Goal: Task Accomplishment & Management: Manage account settings

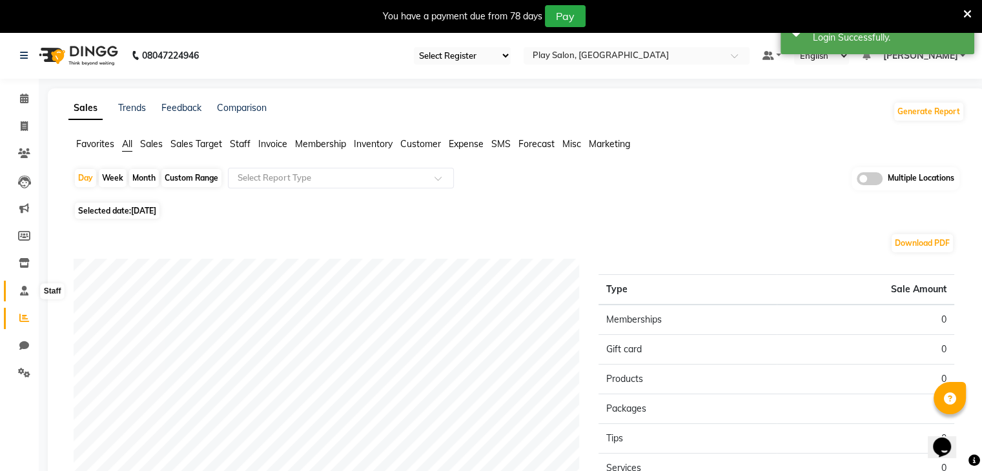
click at [24, 290] on icon at bounding box center [24, 291] width 8 height 10
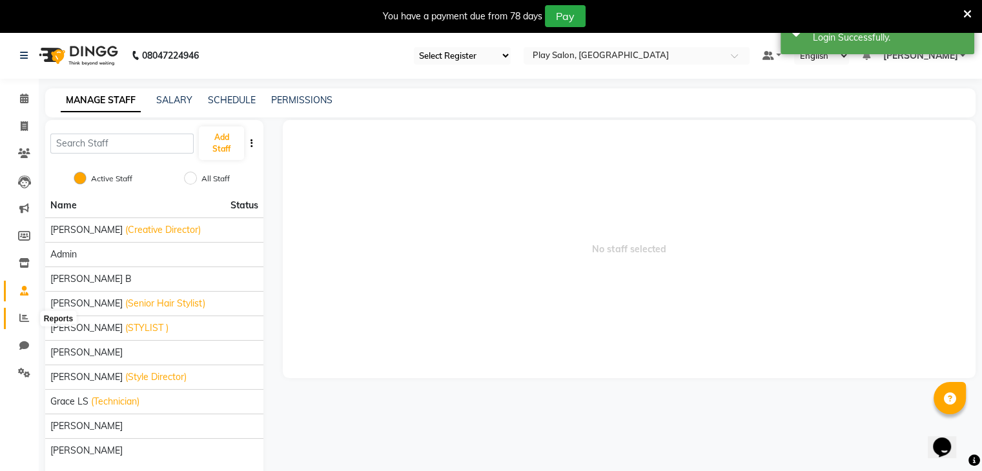
click at [22, 315] on icon at bounding box center [24, 318] width 10 height 10
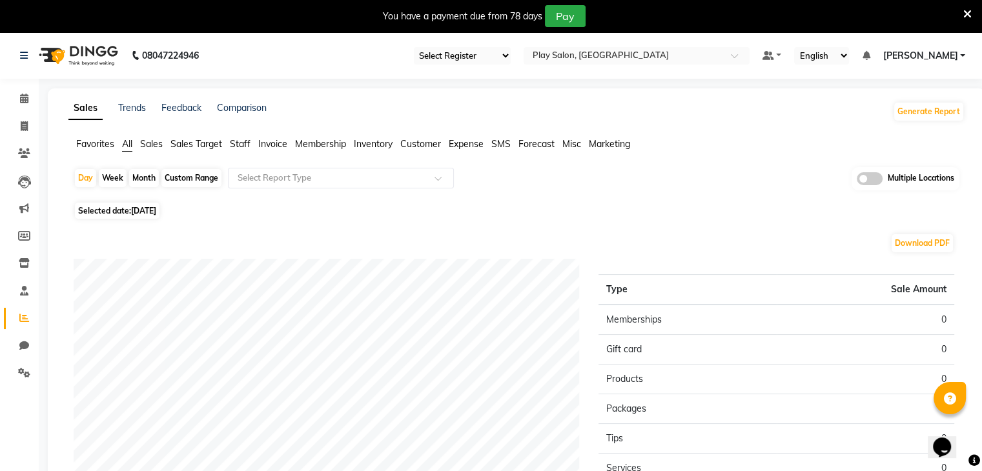
scroll to position [26, 0]
